Goal: Navigation & Orientation: Find specific page/section

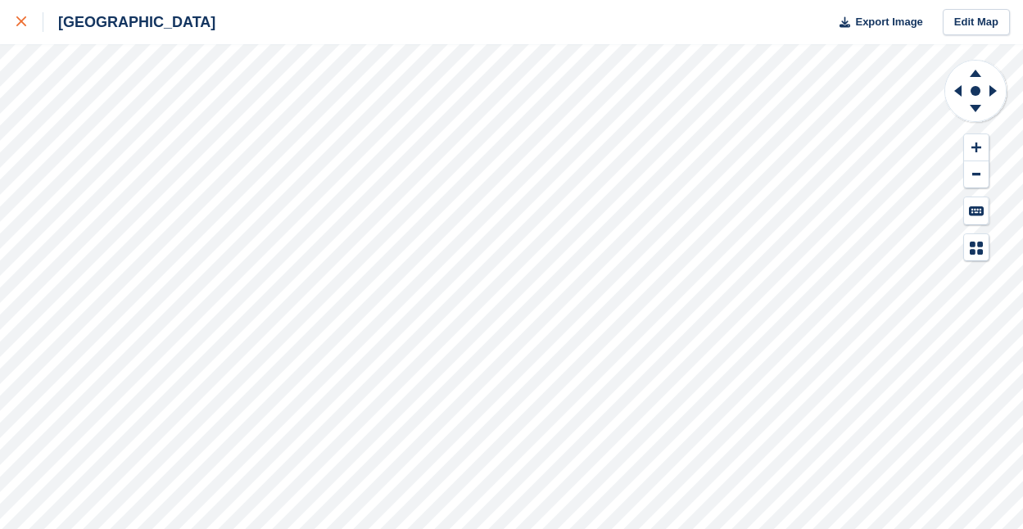
click at [25, 24] on icon at bounding box center [21, 21] width 10 height 10
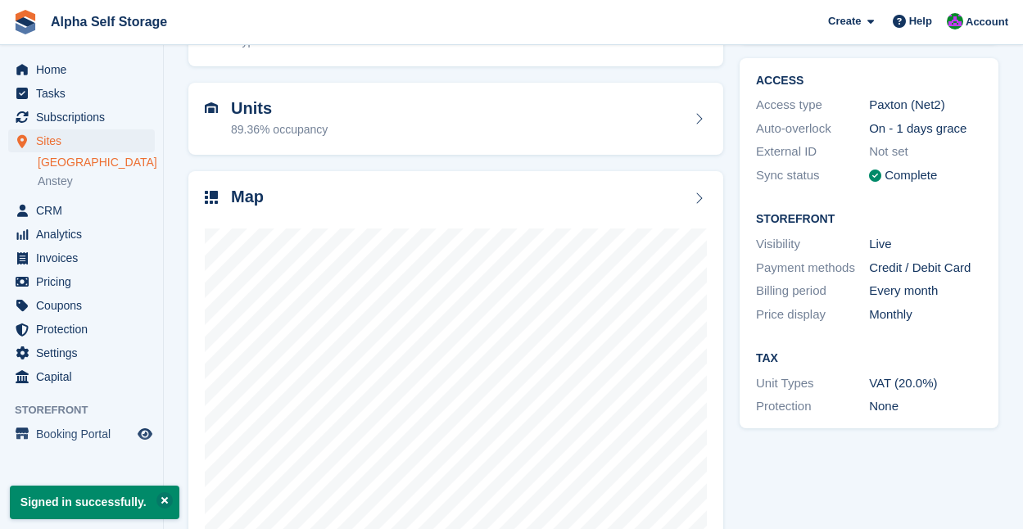
scroll to position [169, 0]
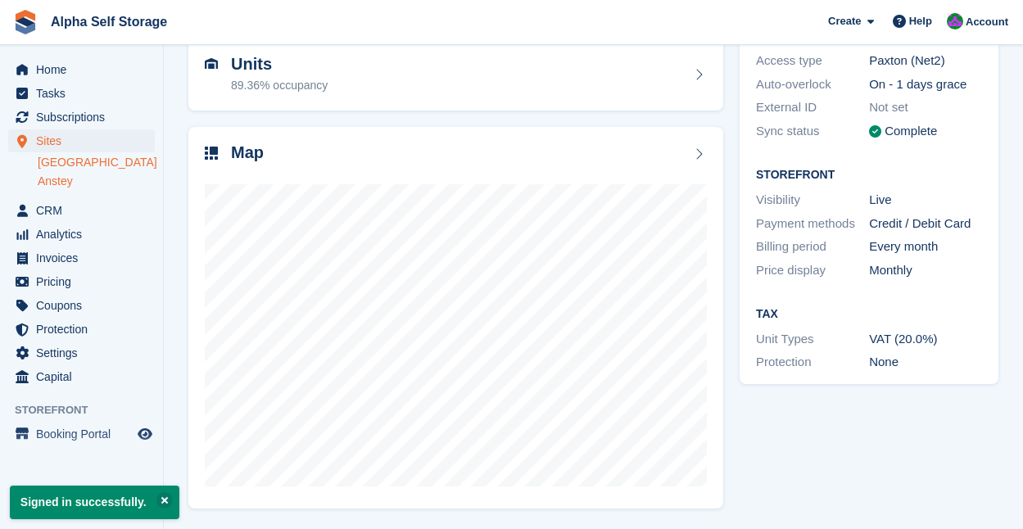
click at [71, 183] on link "Anstey" at bounding box center [96, 182] width 117 height 16
